Goal: Task Accomplishment & Management: Complete application form

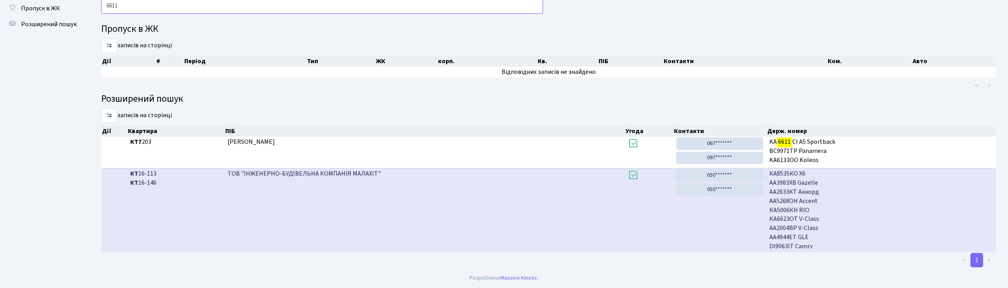
scroll to position [13, 0]
type input "6"
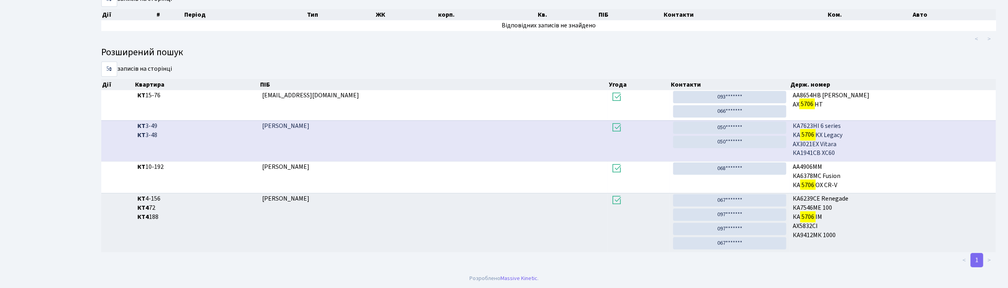
scroll to position [43, 0]
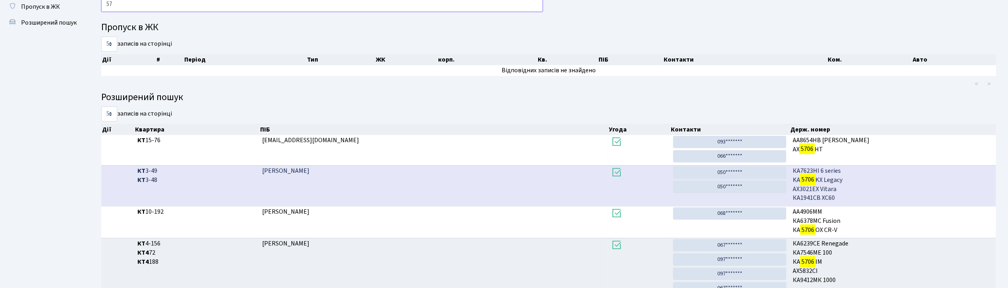
type input "5"
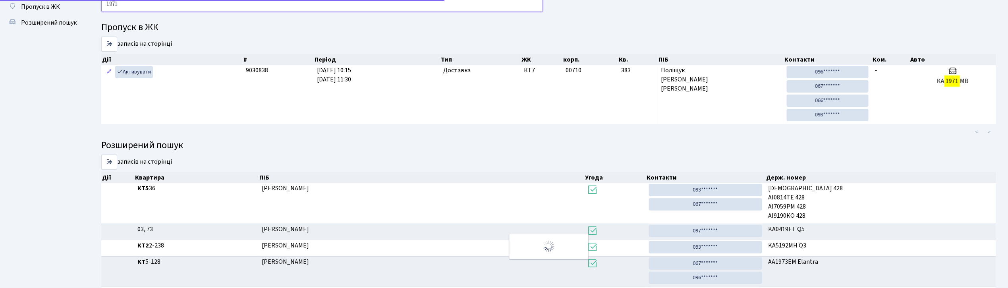
scroll to position [15, 0]
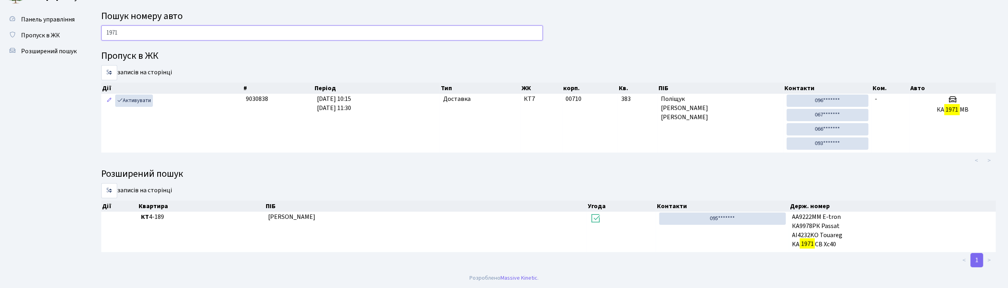
type input "1971"
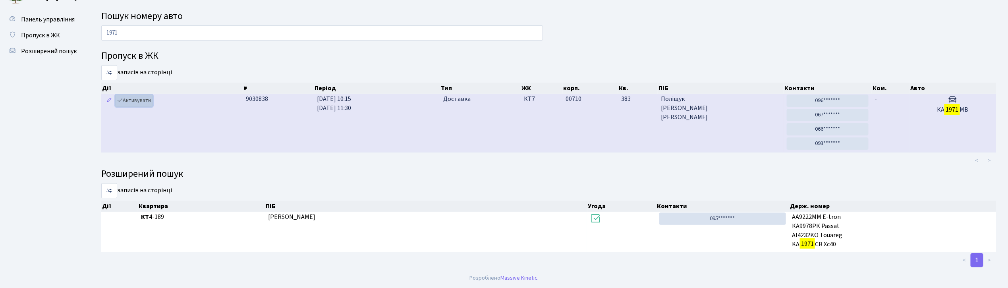
click at [145, 97] on link "Активувати" at bounding box center [134, 101] width 38 height 12
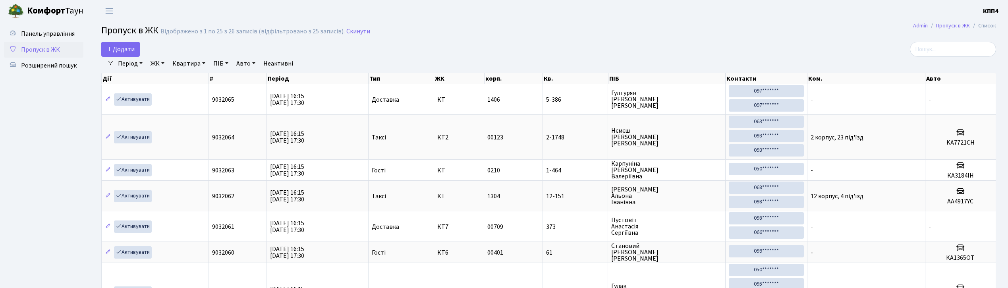
select select "25"
click at [958, 50] on input "search" at bounding box center [953, 49] width 86 height 15
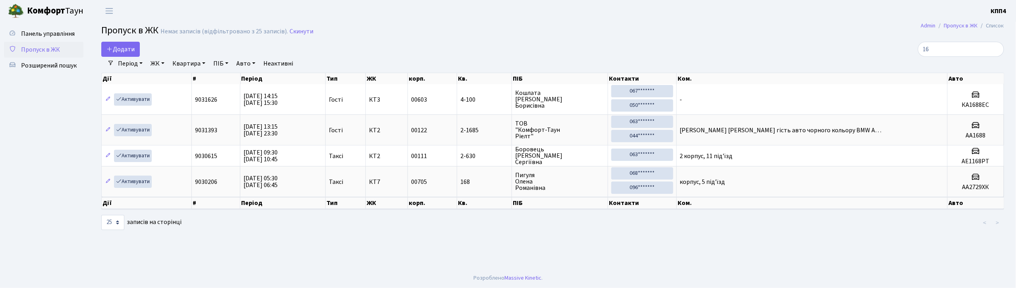
type input "1"
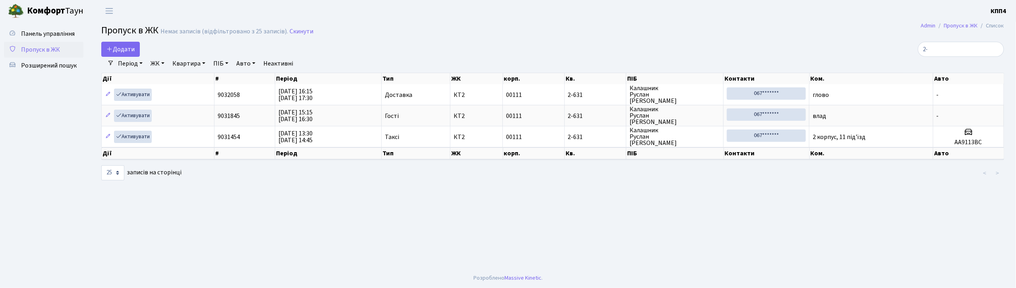
type input "2"
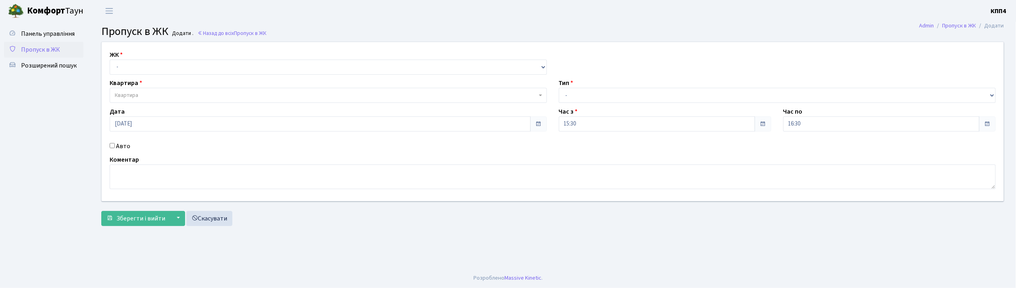
click at [112, 145] on input "Авто" at bounding box center [112, 145] width 5 height 5
checkbox input "true"
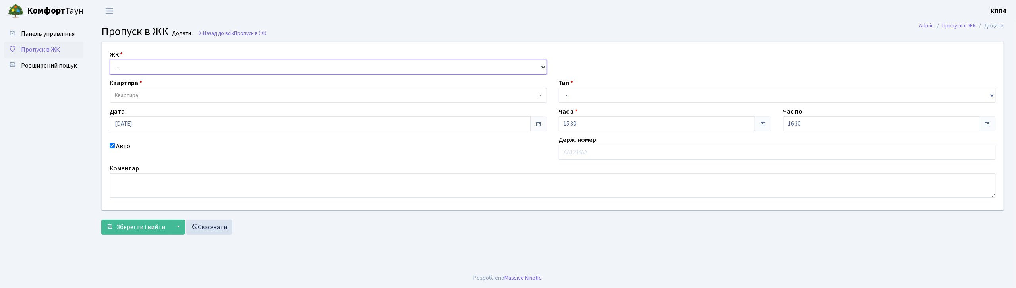
drag, startPoint x: 182, startPoint y: 62, endPoint x: 180, endPoint y: 72, distance: 10.1
click at [182, 62] on select "- КТ, вул. Регенераторна, 4 КТ2, просп. Соборності, 17 КТ3, вул. Березнева, 16 …" at bounding box center [328, 67] width 437 height 15
select select "304"
click at [110, 60] on select "- КТ, вул. Регенераторна, 4 КТ2, просп. Соборності, 17 КТ3, вул. Березнева, 16 …" at bounding box center [328, 67] width 437 height 15
select select
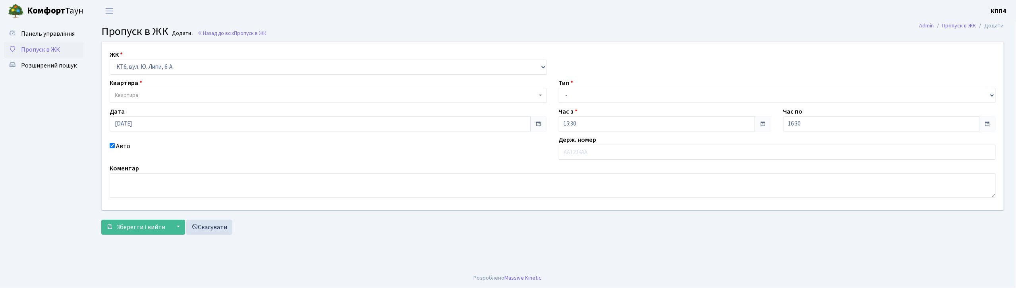
click at [172, 100] on span "Квартира" at bounding box center [328, 95] width 437 height 15
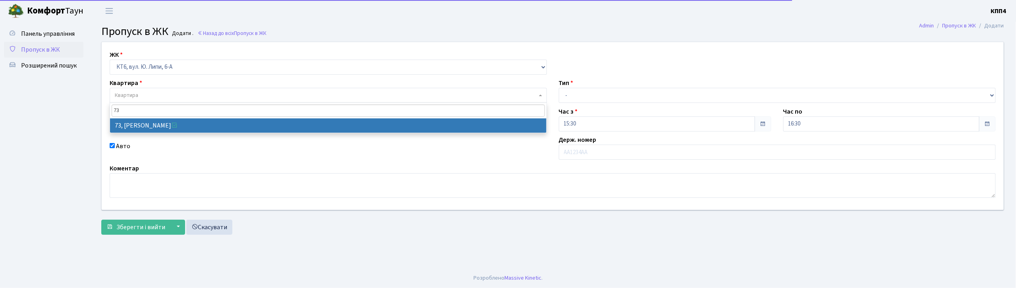
type input "73"
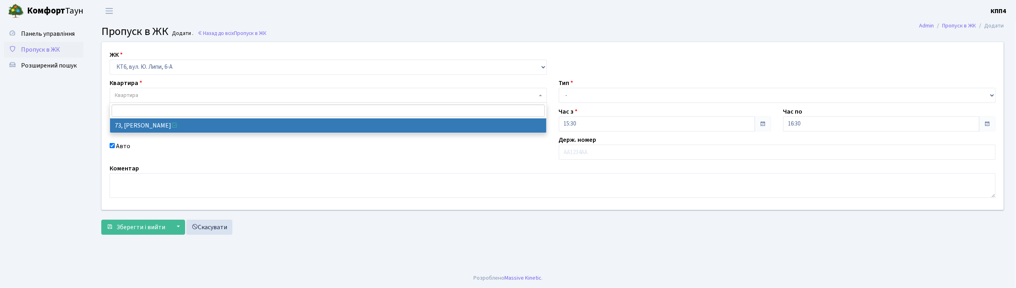
select select "17165"
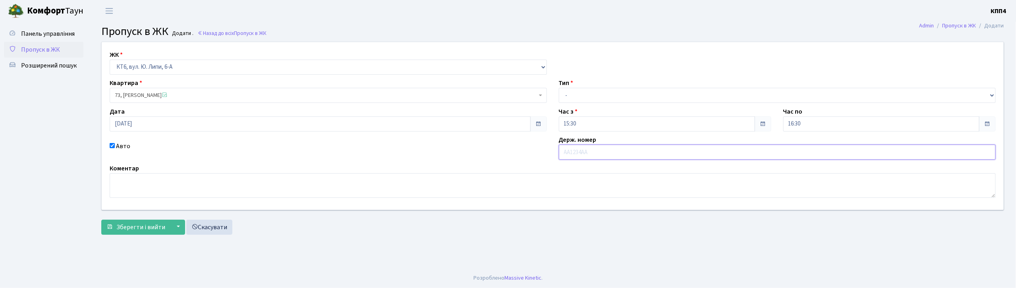
click at [646, 153] on input "text" at bounding box center [777, 152] width 437 height 15
type input "АА4322НЕ"
click at [612, 93] on select "- Доставка Таксі Гості Сервіс" at bounding box center [777, 95] width 437 height 15
select select "2"
click at [559, 88] on select "- Доставка Таксі Гості Сервіс" at bounding box center [777, 95] width 437 height 15
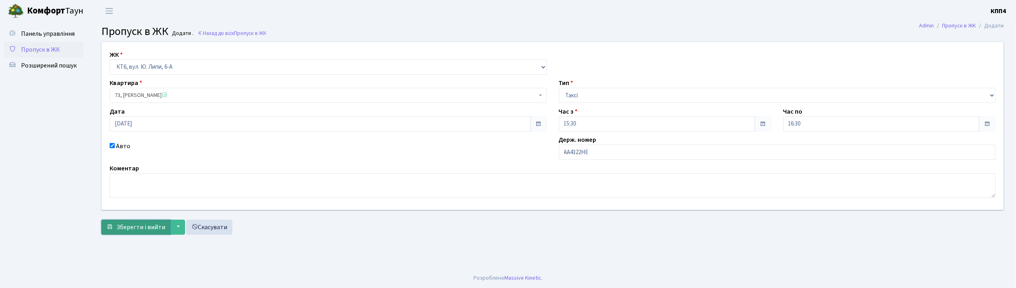
click at [157, 226] on span "Зберегти і вийти" at bounding box center [140, 227] width 49 height 9
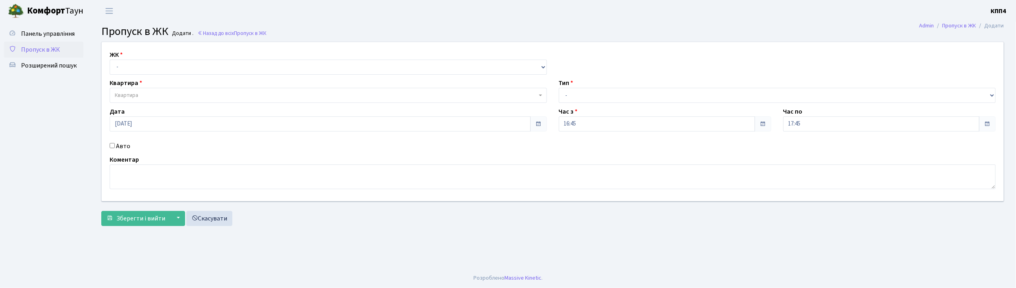
click at [112, 145] on input "Авто" at bounding box center [112, 145] width 5 height 5
checkbox input "true"
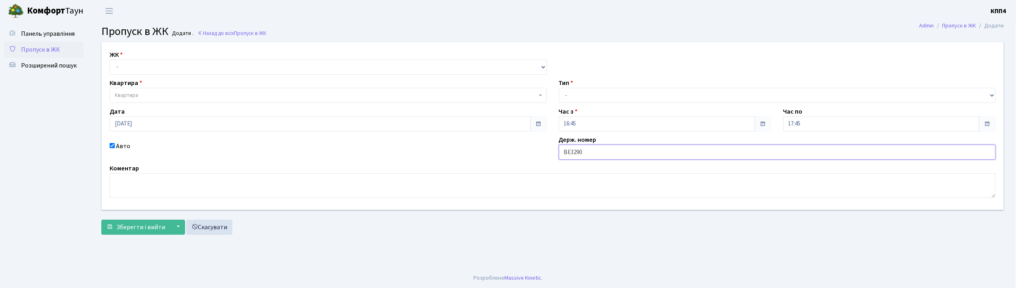
type input "ВЕ3290АО"
click at [307, 62] on select "- КТ, вул. Регенераторна, 4 КТ2, просп. Соборності, 17 КТ3, вул. Березнева, 16 …" at bounding box center [328, 67] width 437 height 15
select select "271"
click at [110, 60] on select "- КТ, вул. Регенераторна, 4 КТ2, просп. Соборності, 17 КТ3, вул. Березнева, 16 …" at bounding box center [328, 67] width 437 height 15
select select
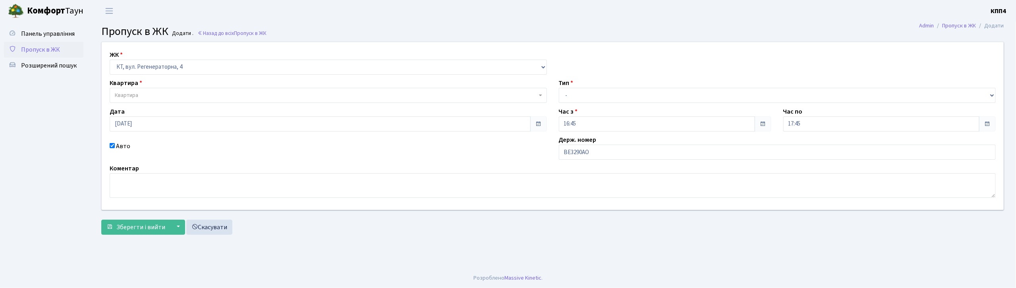
click at [301, 92] on span "Квартира" at bounding box center [326, 95] width 422 height 8
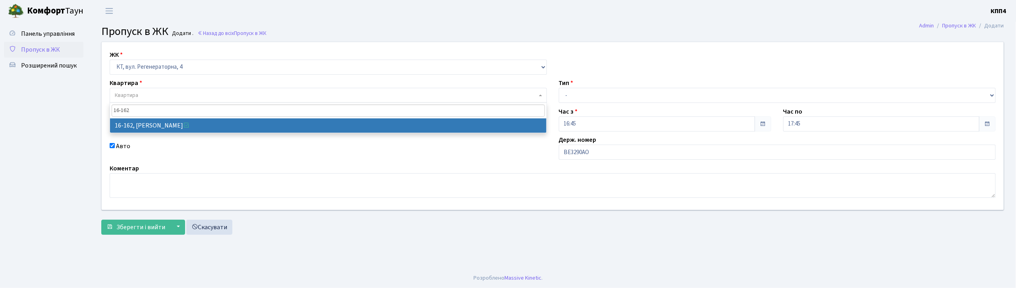
type input "16-162"
select select "8723"
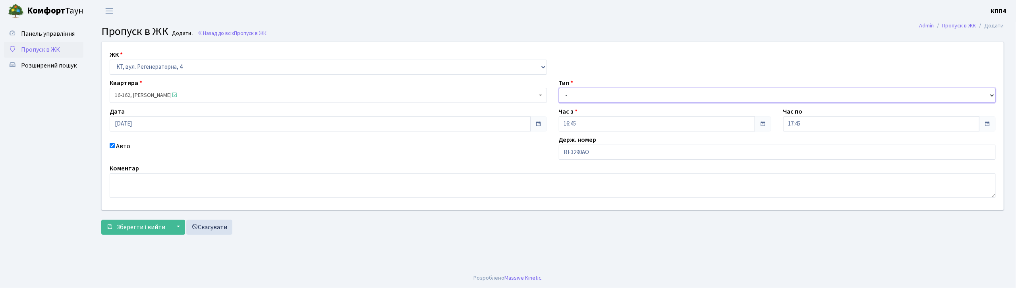
click at [698, 89] on select "- Доставка Таксі Гості Сервіс" at bounding box center [777, 95] width 437 height 15
select select "2"
click at [559, 88] on select "- Доставка Таксі Гості Сервіс" at bounding box center [777, 95] width 437 height 15
drag, startPoint x: 137, startPoint y: 227, endPoint x: 151, endPoint y: 232, distance: 14.5
click at [139, 227] on span "Зберегти і вийти" at bounding box center [140, 227] width 49 height 9
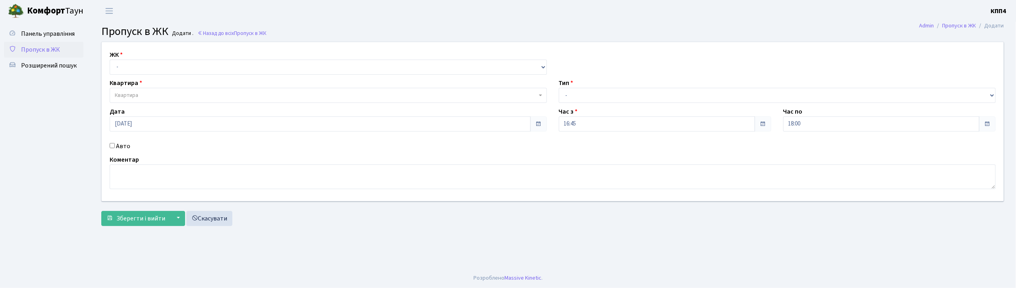
click at [112, 147] on input "Авто" at bounding box center [112, 145] width 5 height 5
checkbox input "true"
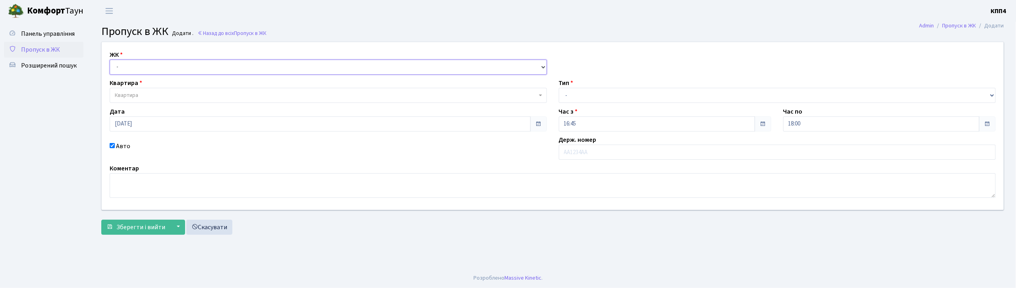
click at [226, 65] on select "- КТ, вул. Регенераторна, 4 КТ2, просп. Соборності, 17 КТ3, вул. Березнева, 16 …" at bounding box center [328, 67] width 437 height 15
select select "305"
click at [110, 60] on select "- КТ, вул. Регенераторна, 4 КТ2, просп. [STREET_ADDRESS] [STREET_ADDRESS] [PERS…" at bounding box center [328, 67] width 437 height 15
select select
click at [232, 97] on span "Квартира" at bounding box center [326, 95] width 422 height 8
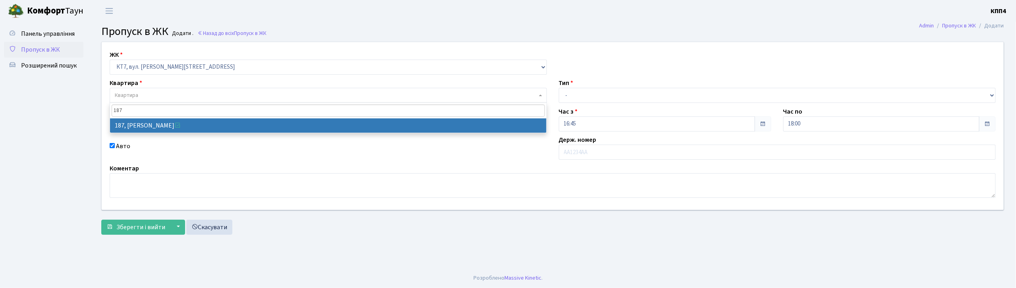
type input "187"
select select "18618"
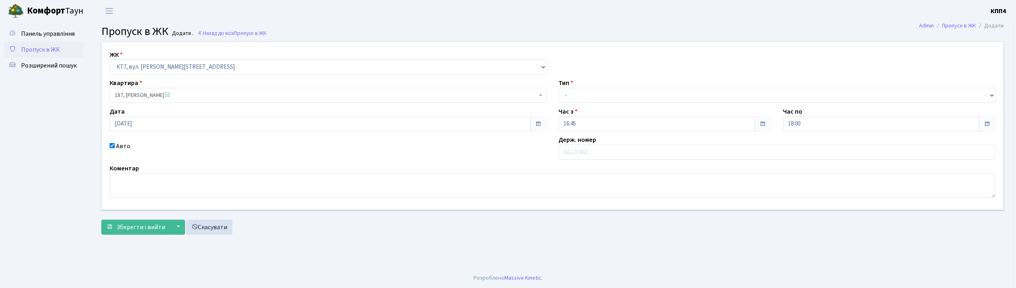
click at [118, 147] on label "Авто" at bounding box center [123, 146] width 14 height 10
click at [115, 147] on input "Авто" at bounding box center [112, 145] width 5 height 5
checkbox input "false"
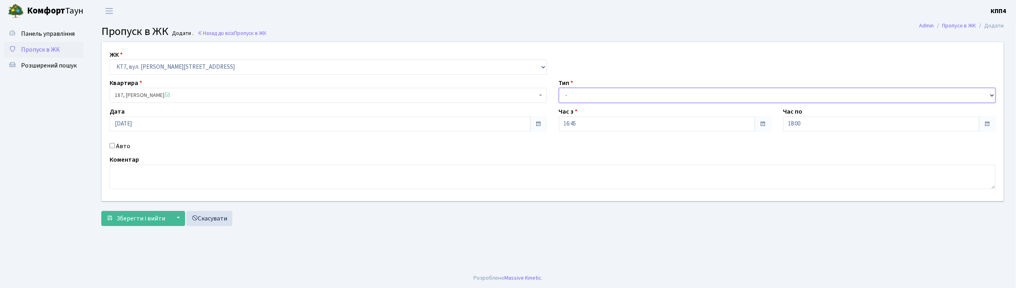
click at [616, 94] on select "- Доставка Таксі Гості Сервіс" at bounding box center [777, 95] width 437 height 15
select select "1"
click at [559, 88] on select "- Доставка Таксі Гості Сервіс" at bounding box center [777, 95] width 437 height 15
click at [146, 215] on span "Зберегти і вийти" at bounding box center [140, 218] width 49 height 9
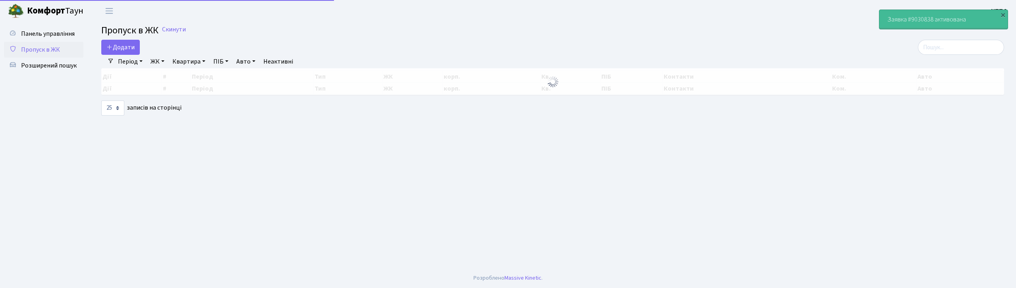
select select "25"
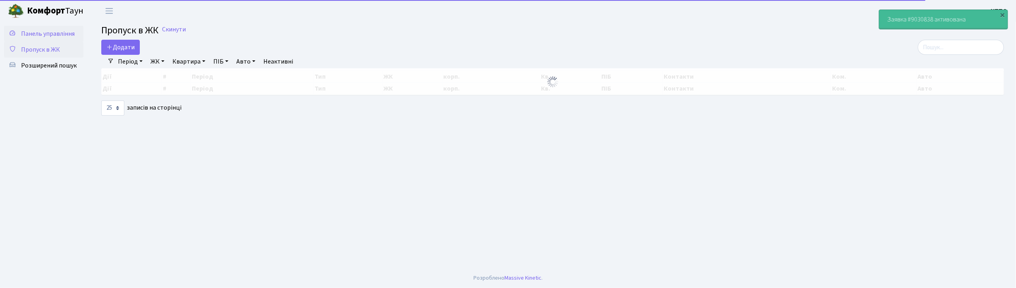
click at [51, 36] on span "Панель управління" at bounding box center [48, 33] width 54 height 9
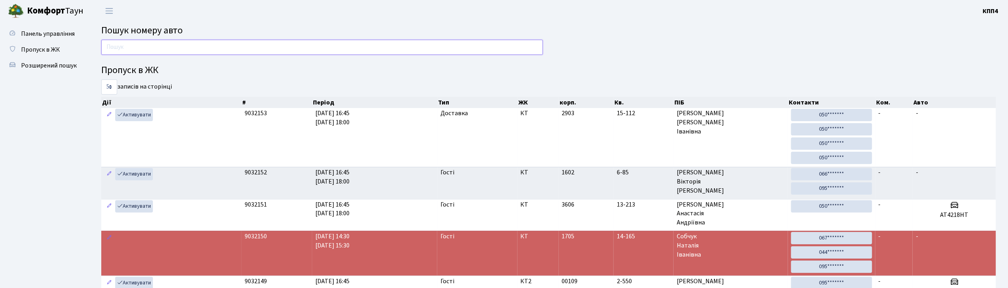
click at [512, 45] on input "text" at bounding box center [322, 47] width 442 height 15
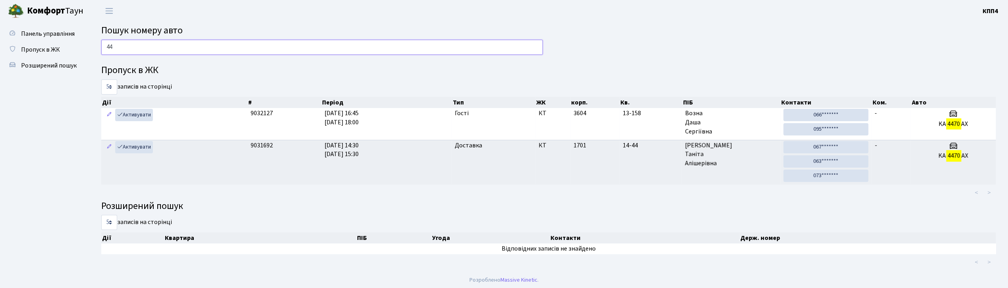
type input "4"
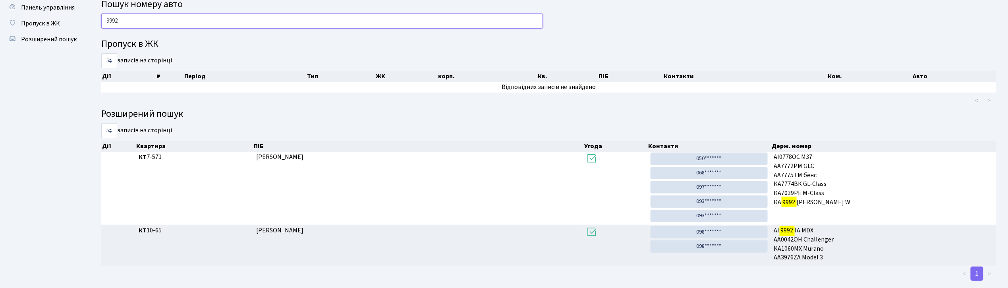
scroll to position [41, 0]
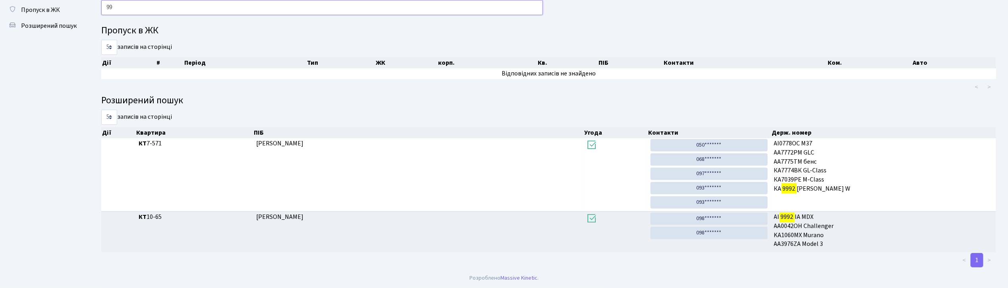
type input "9"
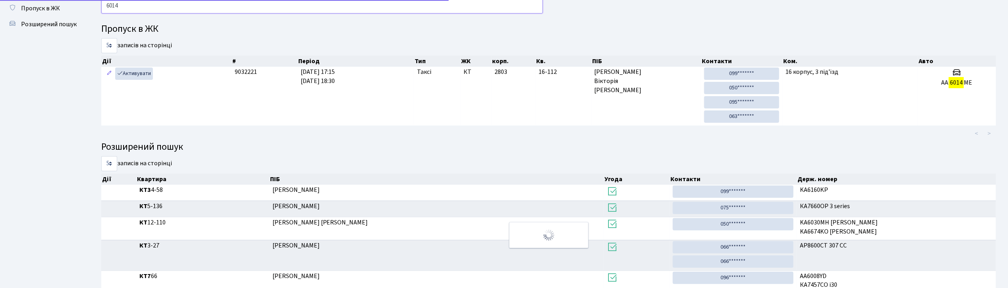
scroll to position [0, 0]
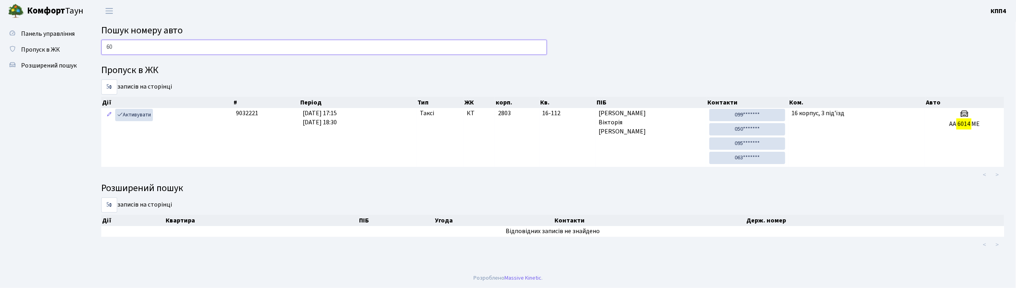
type input "6"
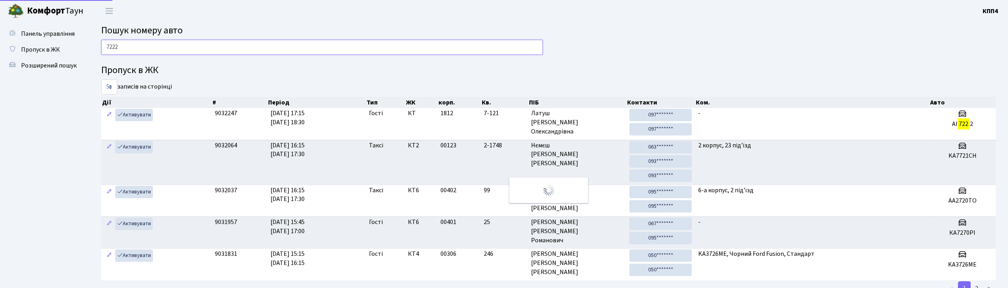
type input "7222"
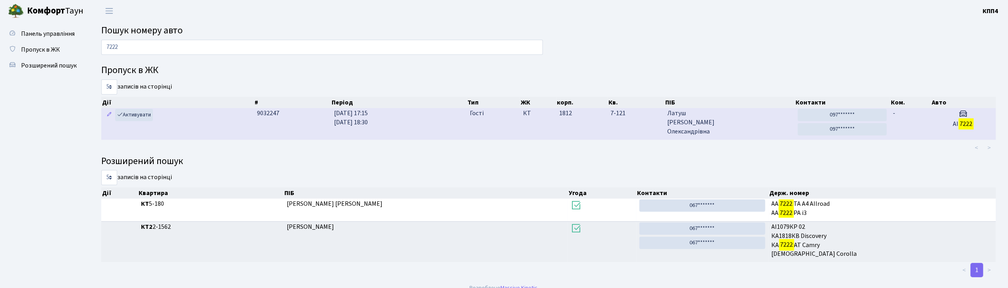
click at [744, 124] on span "[PERSON_NAME]" at bounding box center [729, 122] width 124 height 27
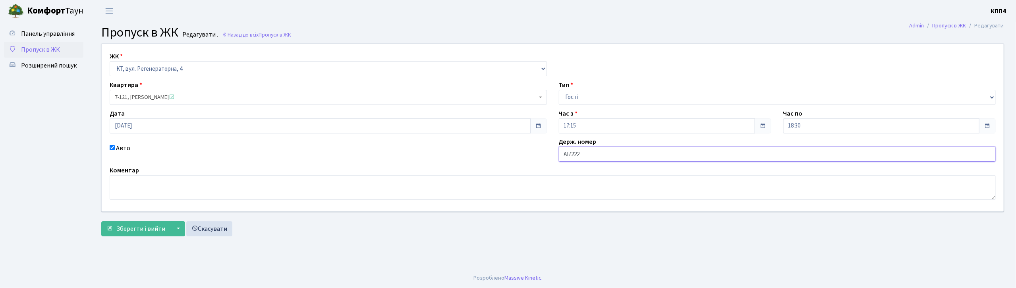
click at [610, 150] on input "АІ7222" at bounding box center [777, 154] width 437 height 15
type input "АІ7222ЕА"
click at [148, 230] on span "Зберегти і вийти" at bounding box center [140, 228] width 49 height 9
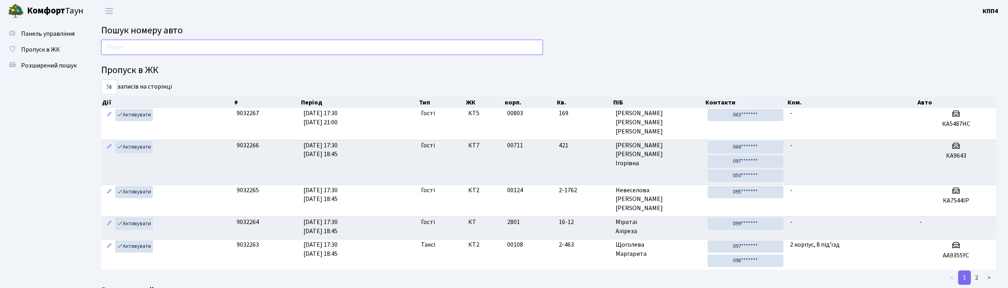
click at [156, 48] on input "text" at bounding box center [322, 47] width 442 height 15
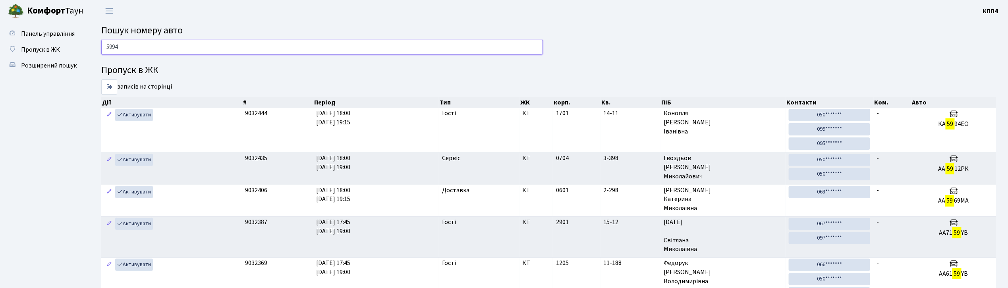
type input "5994"
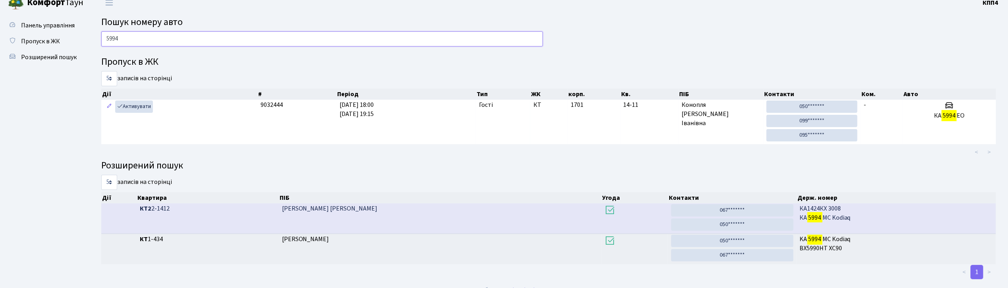
scroll to position [22, 0]
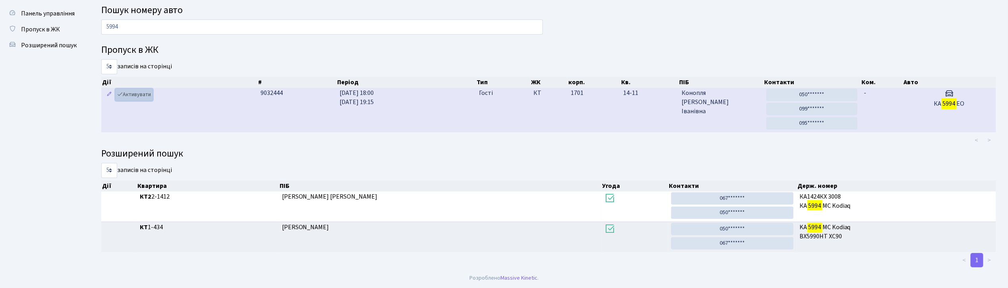
click at [141, 94] on link "Активувати" at bounding box center [134, 95] width 38 height 12
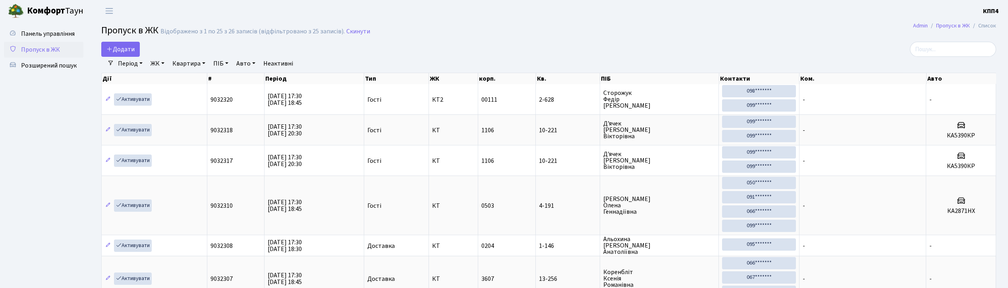
select select "25"
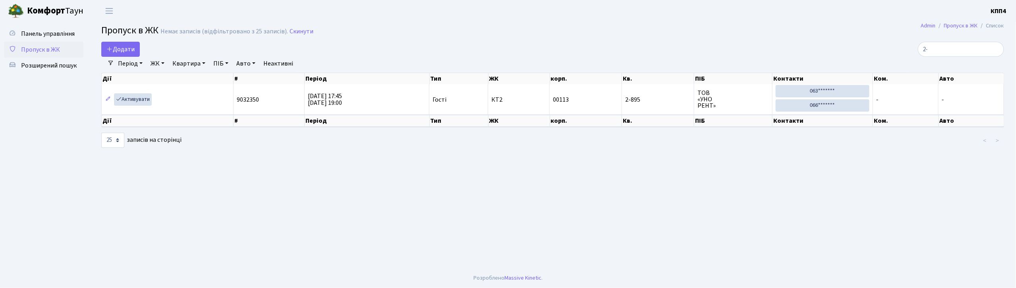
type input "2"
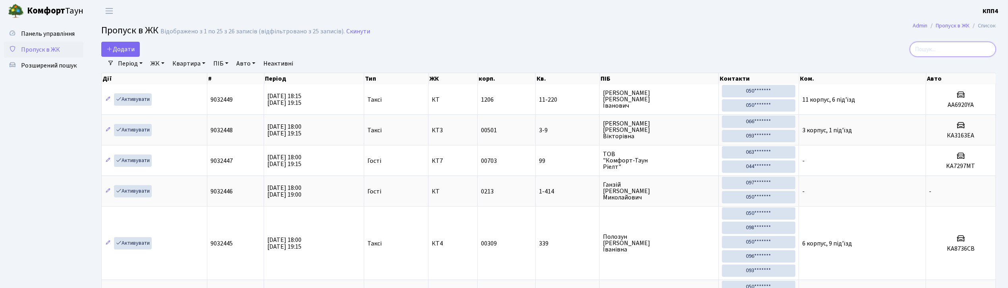
click at [947, 43] on input "search" at bounding box center [953, 49] width 86 height 15
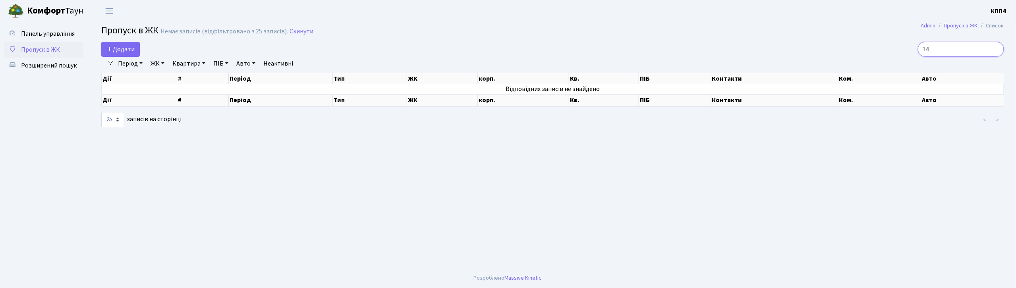
type input "1"
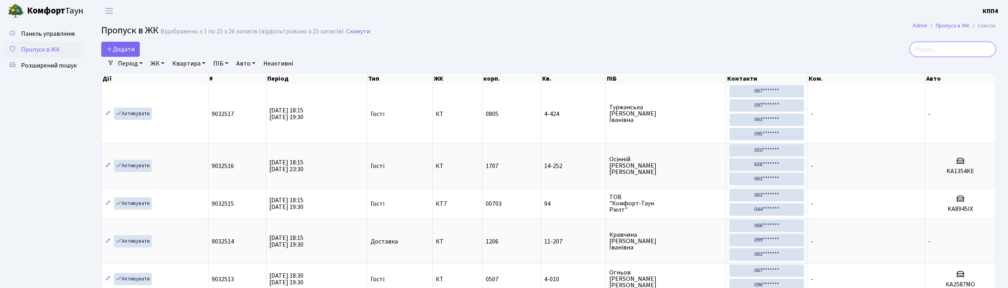
click at [955, 46] on input "search" at bounding box center [953, 49] width 86 height 15
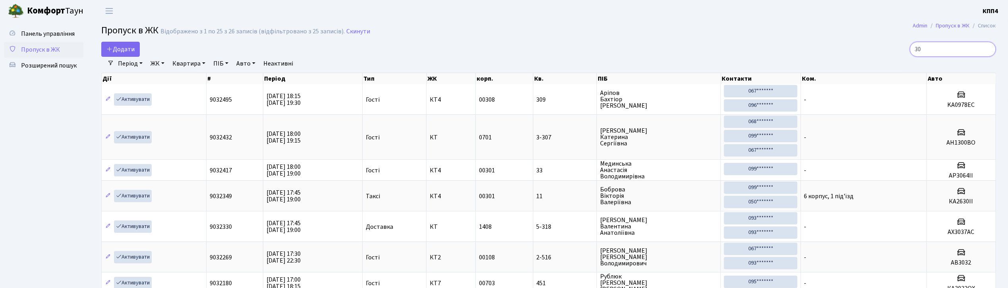
type input "3"
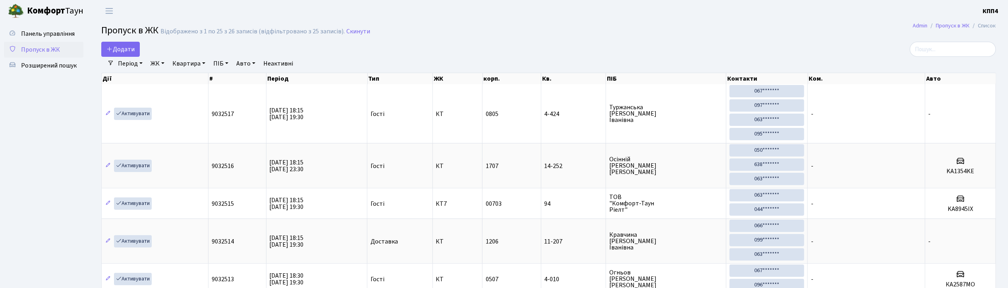
click at [155, 60] on link "ЖК" at bounding box center [157, 64] width 20 height 14
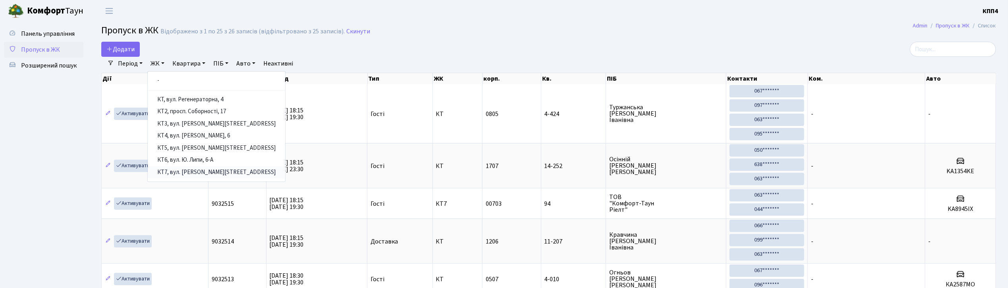
click at [215, 172] on link "КТ7, вул. [PERSON_NAME][STREET_ADDRESS]" at bounding box center [216, 172] width 137 height 12
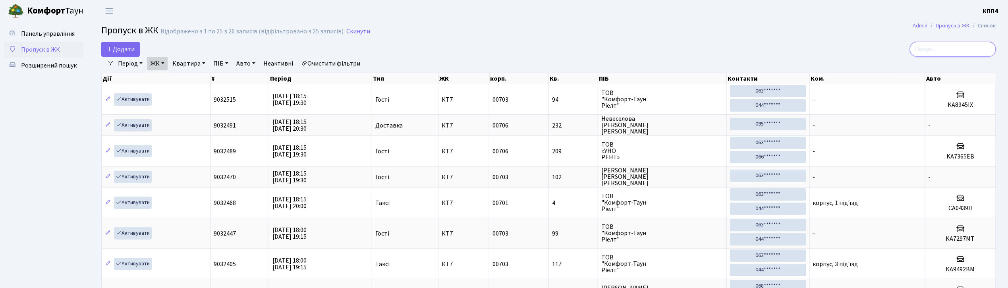
click at [953, 50] on input "search" at bounding box center [953, 49] width 86 height 15
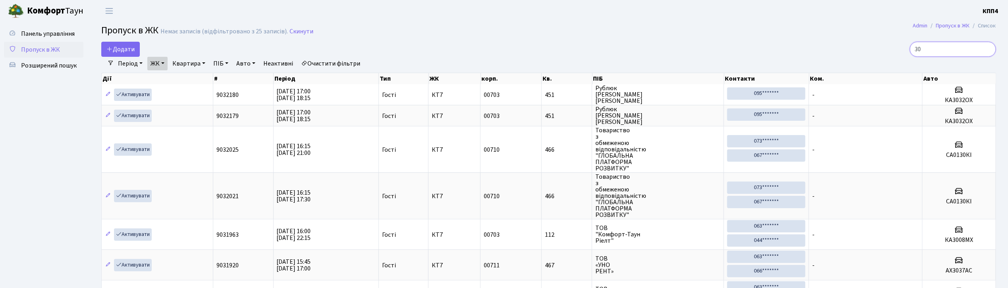
type input "3"
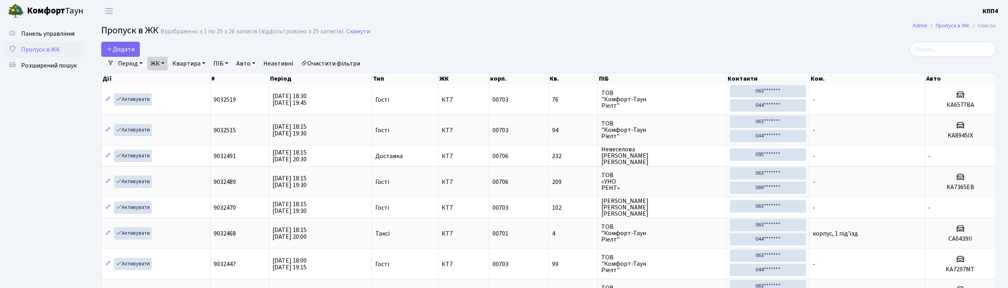
click at [159, 62] on link "ЖК" at bounding box center [157, 64] width 20 height 14
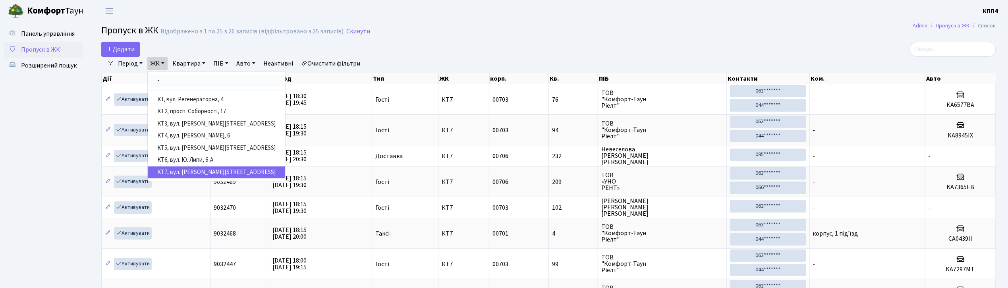
click at [212, 80] on link "-" at bounding box center [216, 81] width 137 height 12
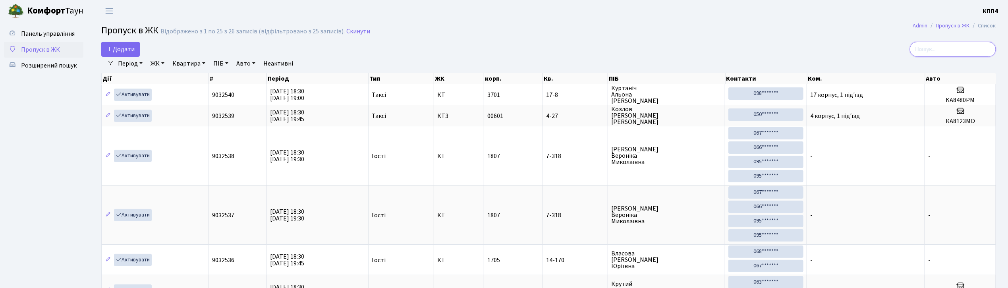
click at [961, 50] on input "search" at bounding box center [953, 49] width 86 height 15
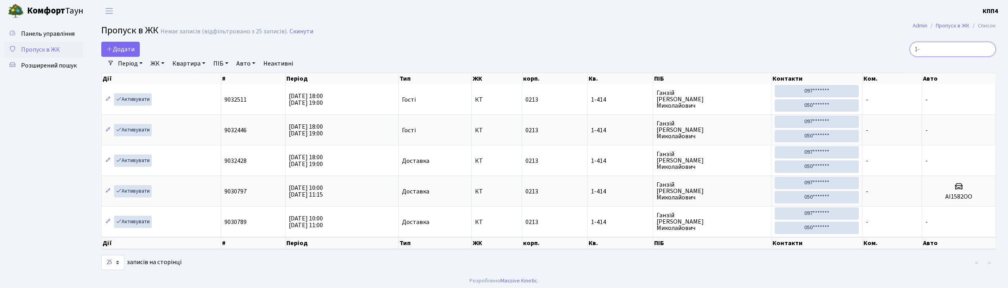
type input "1"
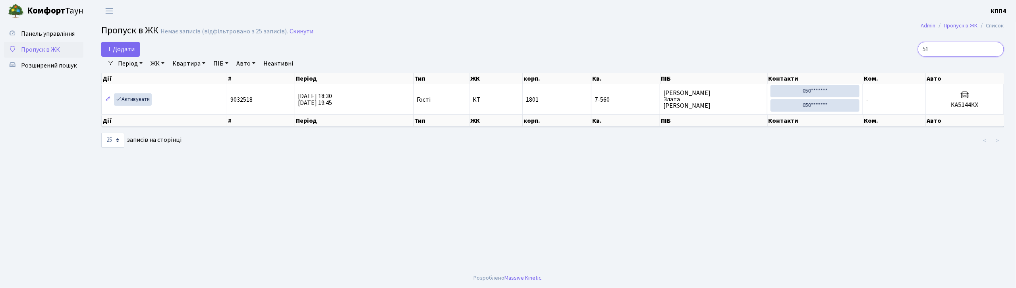
type input "5"
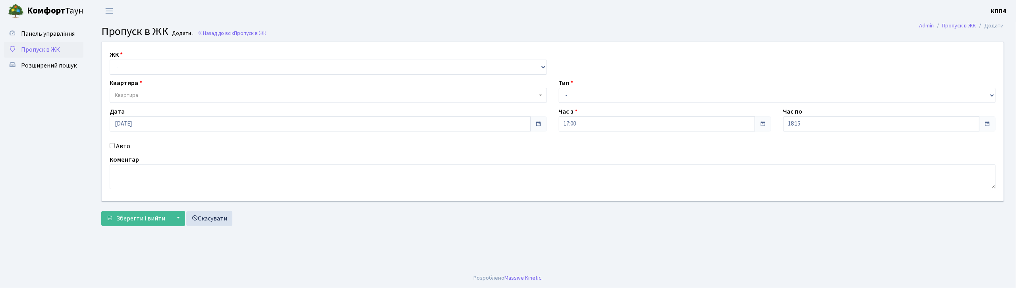
click at [110, 144] on input "Авто" at bounding box center [112, 145] width 5 height 5
checkbox input "true"
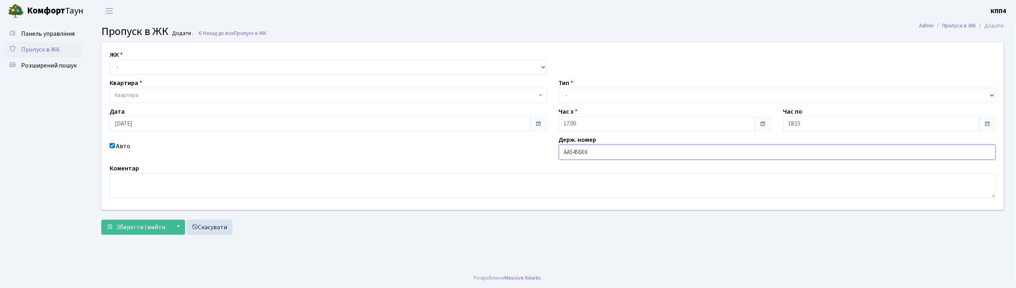
type input "АА5456ХК"
click at [158, 70] on select "- КТ, вул. Регенераторна, 4 КТ2, просп. [STREET_ADDRESS] [STREET_ADDRESS] [PERS…" at bounding box center [328, 67] width 437 height 15
select select "271"
click at [110, 60] on select "- КТ, вул. Регенераторна, 4 КТ2, просп. Соборності, 17 КТ3, вул. Березнева, 16 …" at bounding box center [328, 67] width 437 height 15
select select
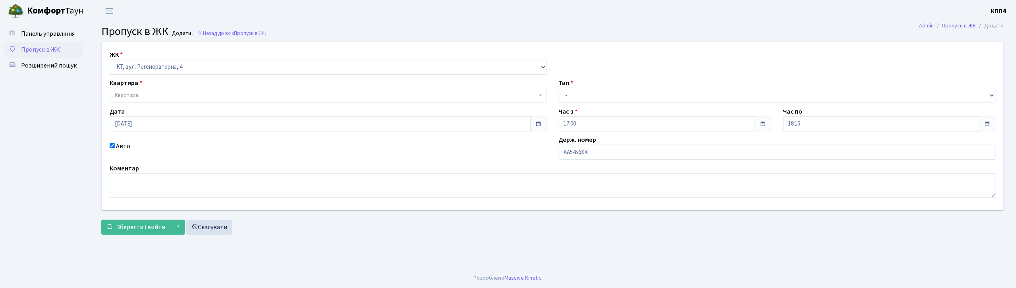
click at [147, 101] on span "Квартира" at bounding box center [328, 95] width 437 height 15
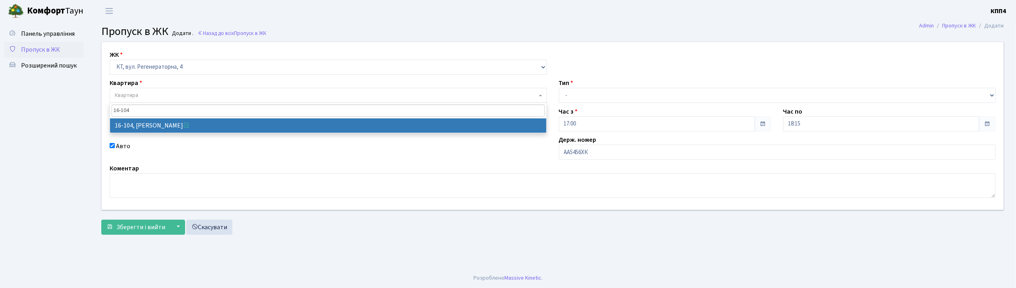
type input "16-104"
select select "8665"
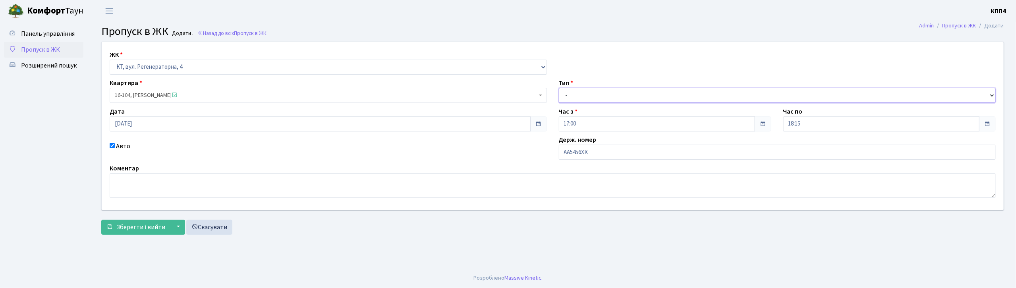
click at [606, 98] on select "- Доставка Таксі Гості Сервіс" at bounding box center [777, 95] width 437 height 15
select select "3"
click at [559, 88] on select "- Доставка Таксі Гості Сервіс" at bounding box center [777, 95] width 437 height 15
click at [156, 228] on span "Зберегти і вийти" at bounding box center [140, 227] width 49 height 9
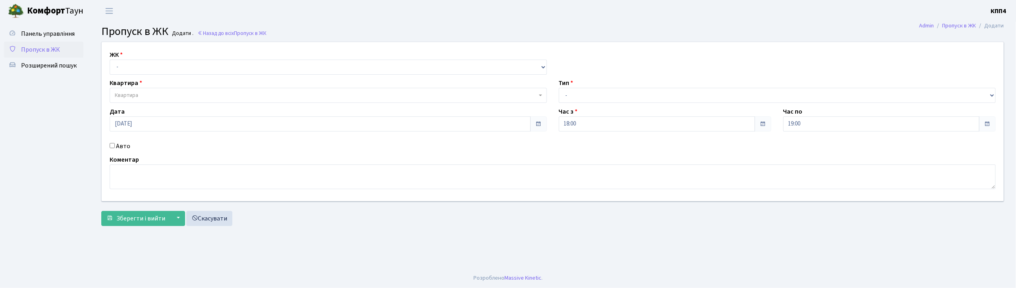
click at [112, 147] on input "Авто" at bounding box center [112, 145] width 5 height 5
checkbox input "true"
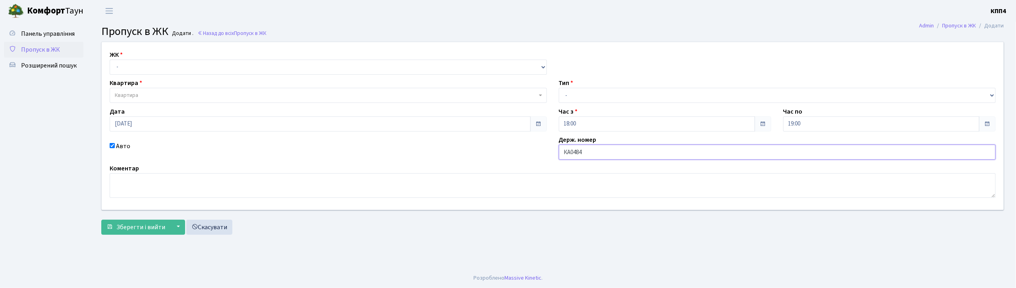
type input "КА0484НЕ"
click at [172, 66] on select "- КТ, вул. Регенераторна, 4 КТ2, просп. [STREET_ADDRESS] [STREET_ADDRESS] [PERS…" at bounding box center [328, 67] width 437 height 15
select select "271"
click at [110, 60] on select "- КТ, вул. Регенераторна, 4 КТ2, просп. [STREET_ADDRESS] [STREET_ADDRESS] [PERS…" at bounding box center [328, 67] width 437 height 15
select select
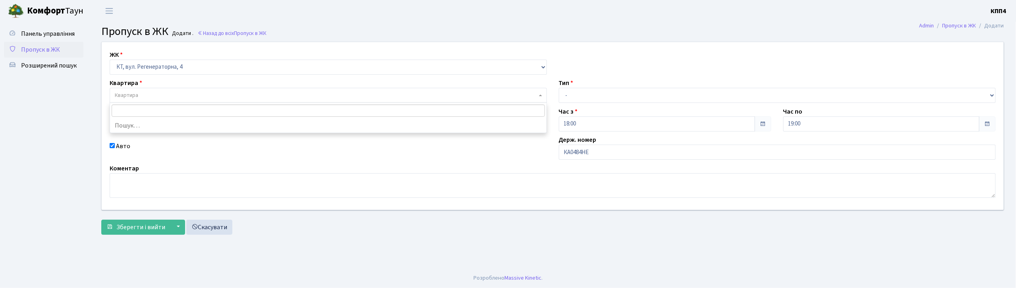
click at [170, 93] on span "Квартира" at bounding box center [326, 95] width 422 height 8
type input "15-128"
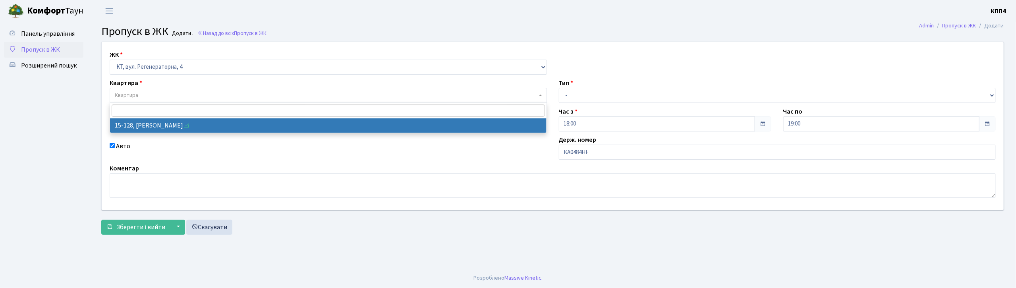
select select "8903"
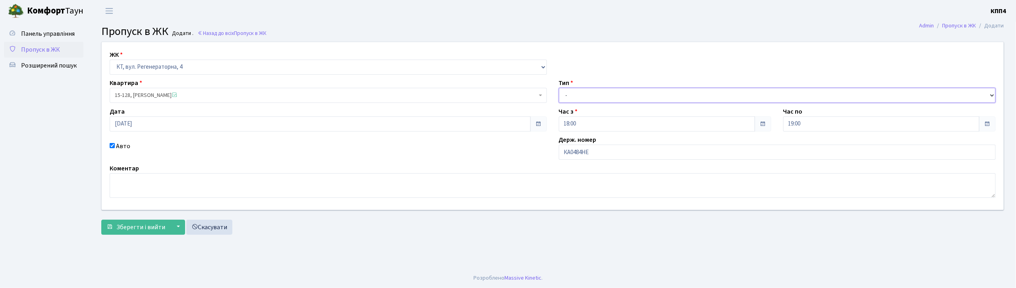
click at [626, 95] on select "- Доставка Таксі Гості Сервіс" at bounding box center [777, 95] width 437 height 15
select select "3"
click at [559, 88] on select "- Доставка Таксі Гості Сервіс" at bounding box center [777, 95] width 437 height 15
click at [143, 232] on button "Зберегти і вийти" at bounding box center [135, 227] width 69 height 15
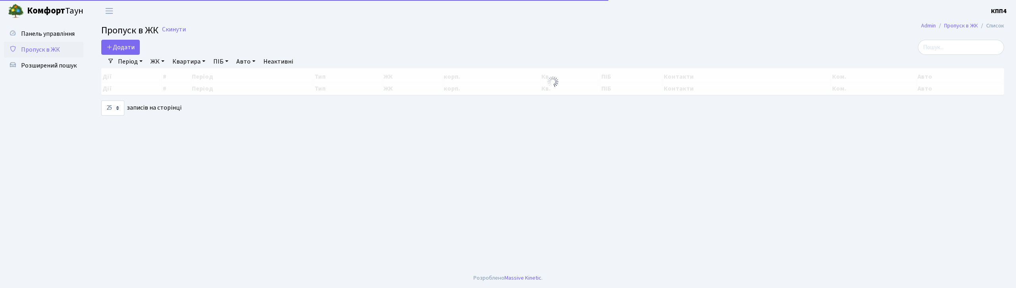
select select "25"
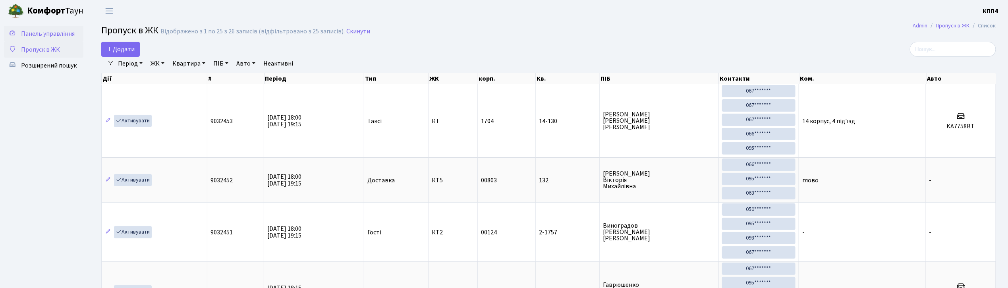
click at [47, 33] on span "Панель управління" at bounding box center [48, 33] width 54 height 9
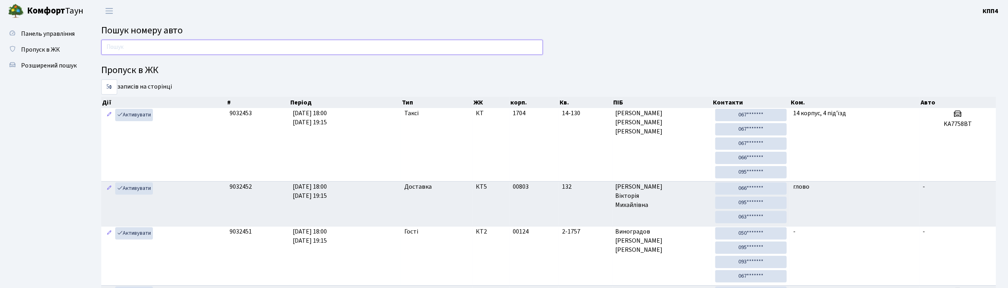
drag, startPoint x: 446, startPoint y: 48, endPoint x: 454, endPoint y: 46, distance: 8.1
click at [446, 48] on input "text" at bounding box center [322, 47] width 442 height 15
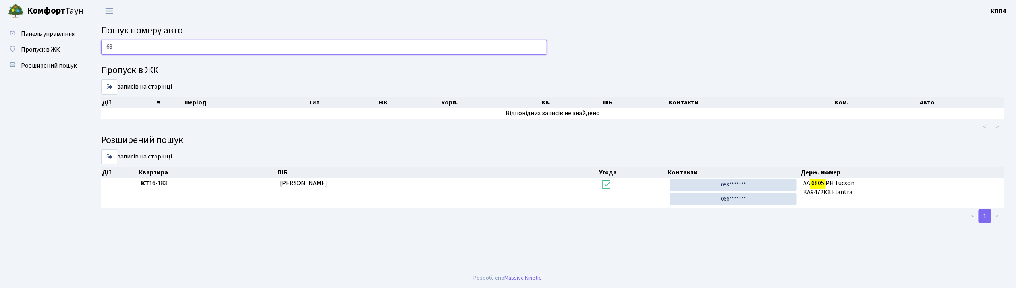
type input "6"
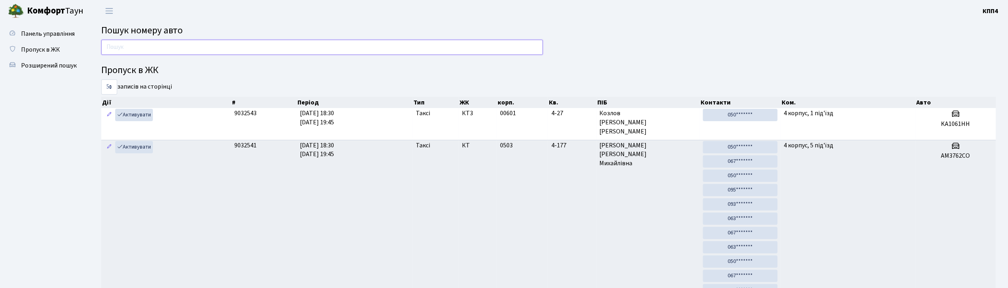
type input "2"
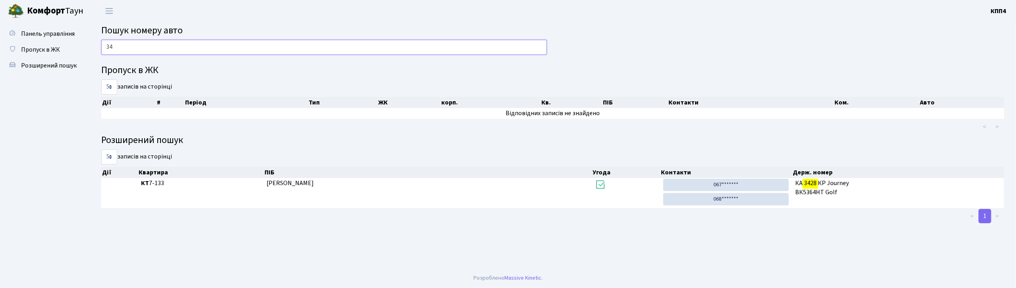
type input "3"
